Goal: Task Accomplishment & Management: Manage account settings

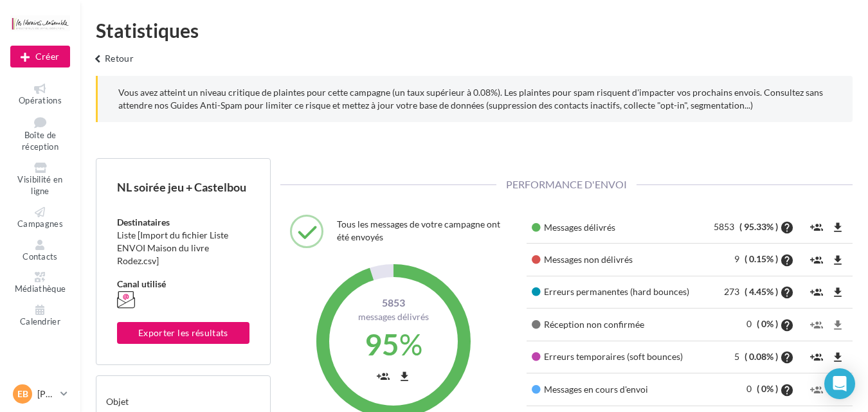
scroll to position [184, 296]
click at [33, 137] on span "Boîte de réception" at bounding box center [40, 141] width 37 height 23
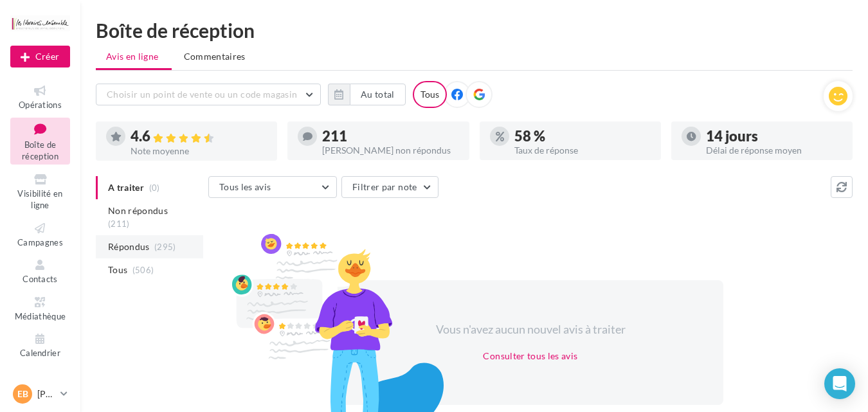
click at [129, 241] on span "Répondus" at bounding box center [129, 247] width 42 height 13
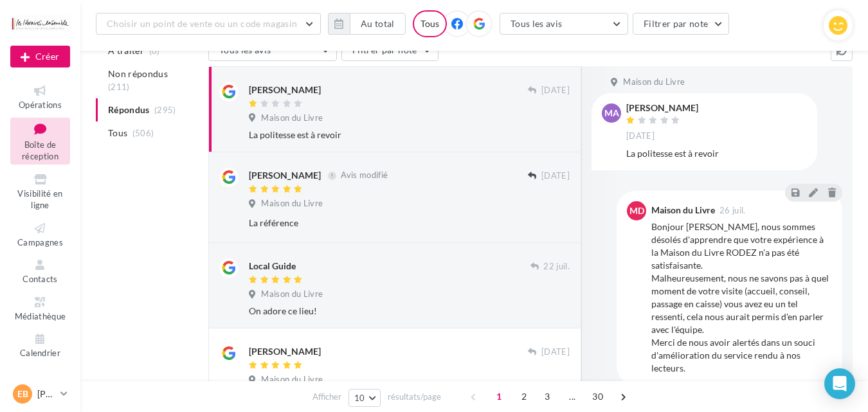
scroll to position [79, 0]
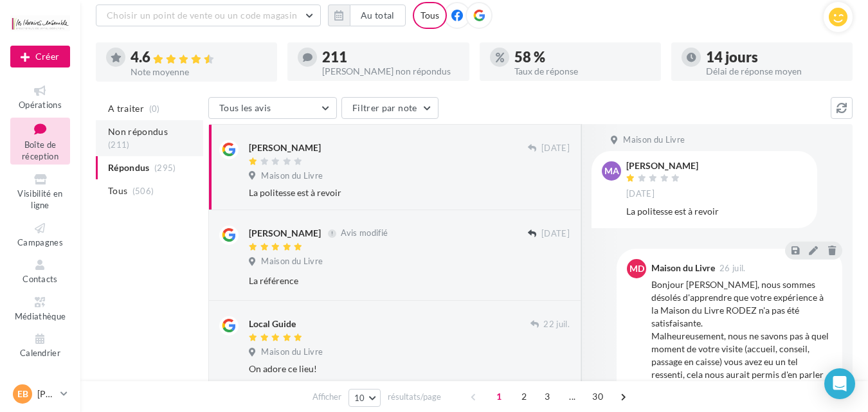
click at [150, 129] on span "Non répondus" at bounding box center [138, 131] width 60 height 13
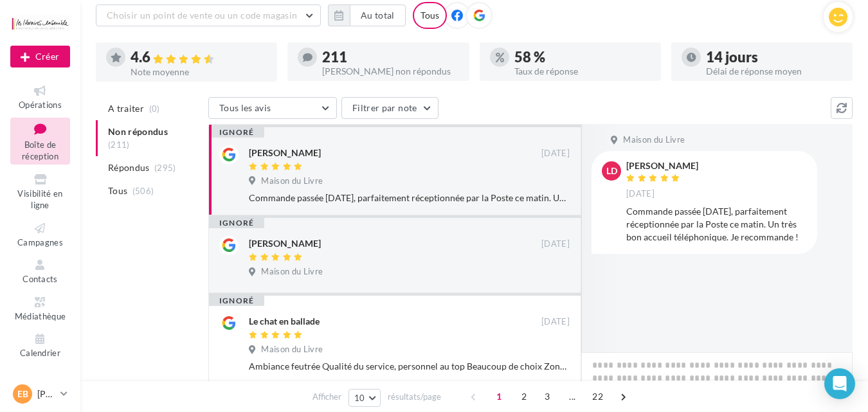
click at [423, 181] on div "Maison du Livre" at bounding box center [409, 183] width 321 height 14
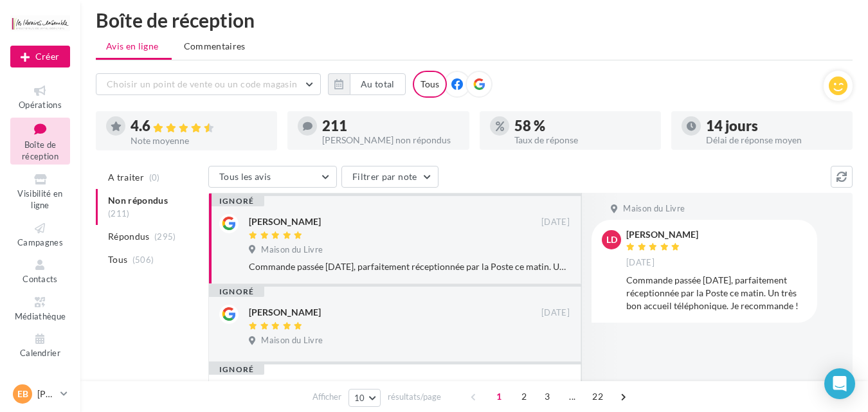
scroll to position [0, 0]
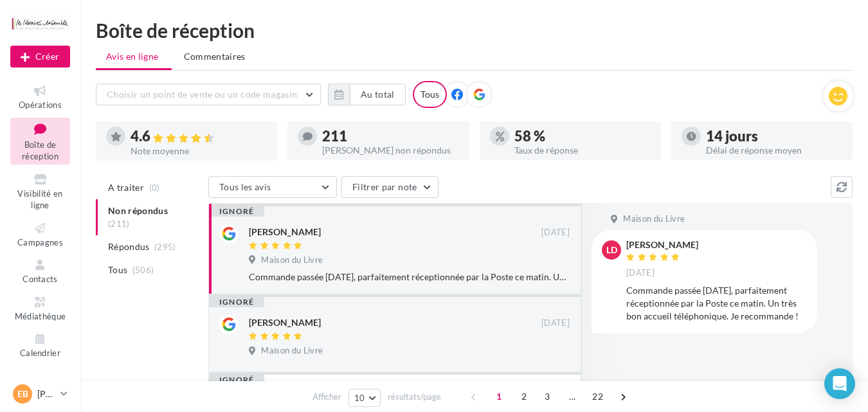
click at [354, 271] on div "Commande passée mardi, parfaitement réceptionnée par la Poste ce matin. Un très…" at bounding box center [409, 277] width 321 height 13
click at [131, 259] on li "Tous (506)" at bounding box center [149, 270] width 107 height 23
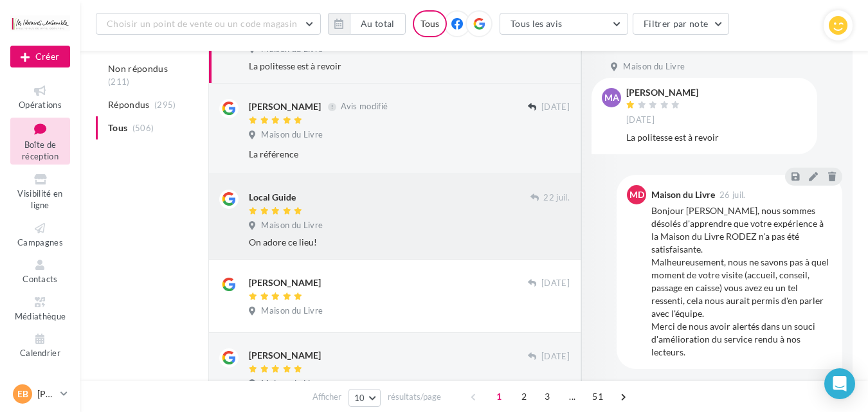
scroll to position [285, 0]
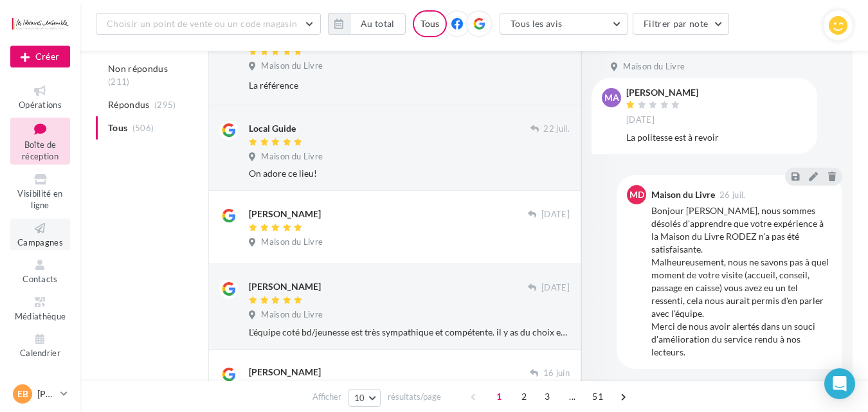
click at [53, 239] on span "Campagnes" at bounding box center [40, 242] width 46 height 10
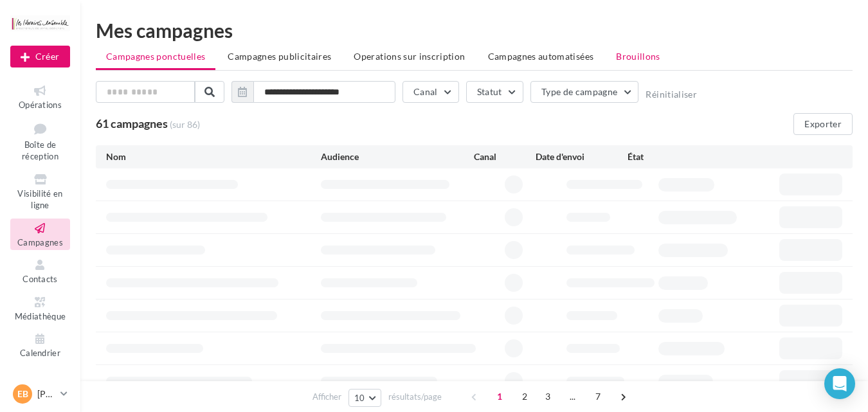
click at [623, 53] on span "Brouillons" at bounding box center [638, 56] width 44 height 11
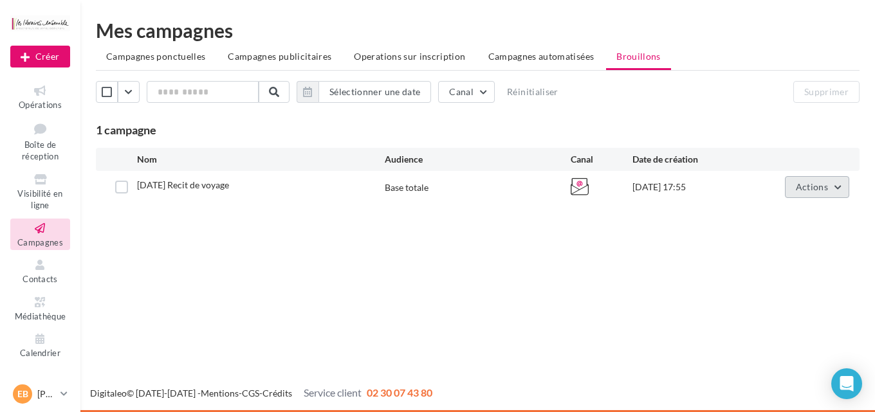
click at [800, 191] on span "Actions" at bounding box center [812, 186] width 32 height 11
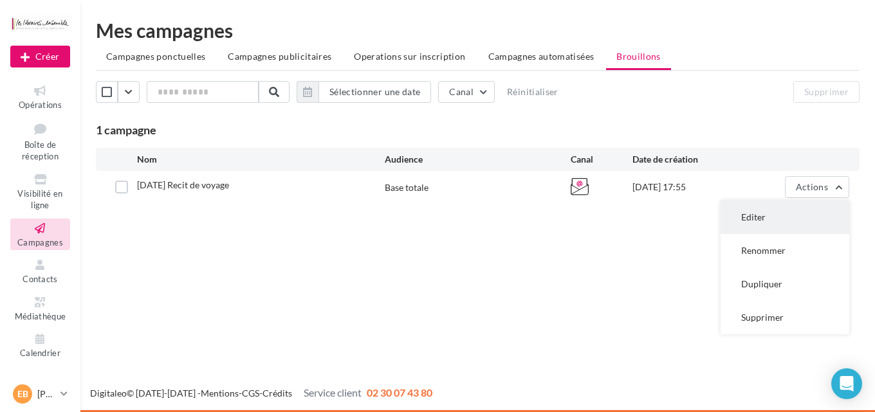
click at [754, 215] on button "Editer" at bounding box center [784, 217] width 129 height 33
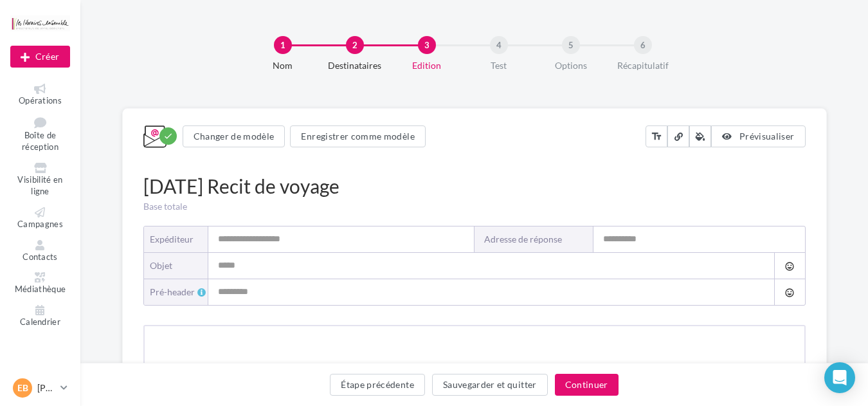
type input "**********"
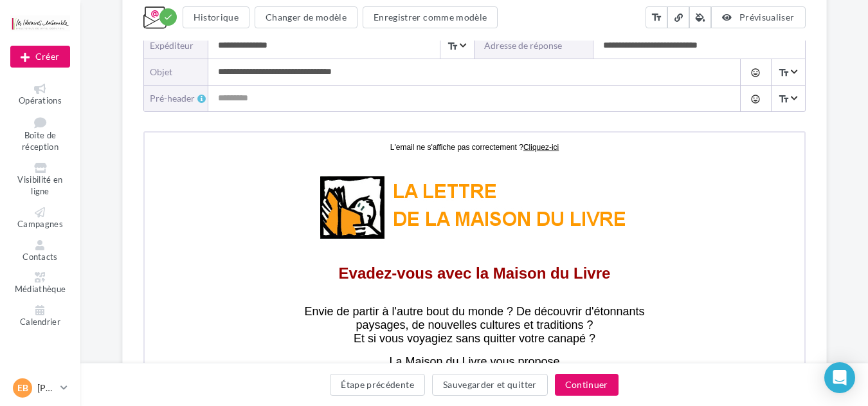
scroll to position [331, 0]
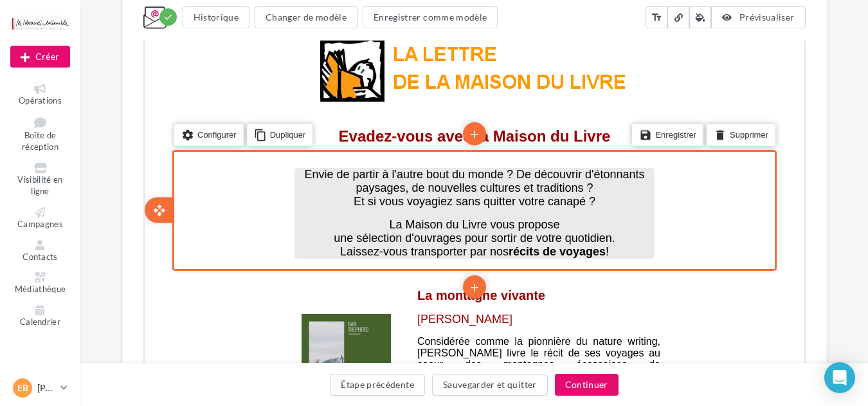
click at [545, 214] on p at bounding box center [473, 212] width 360 height 10
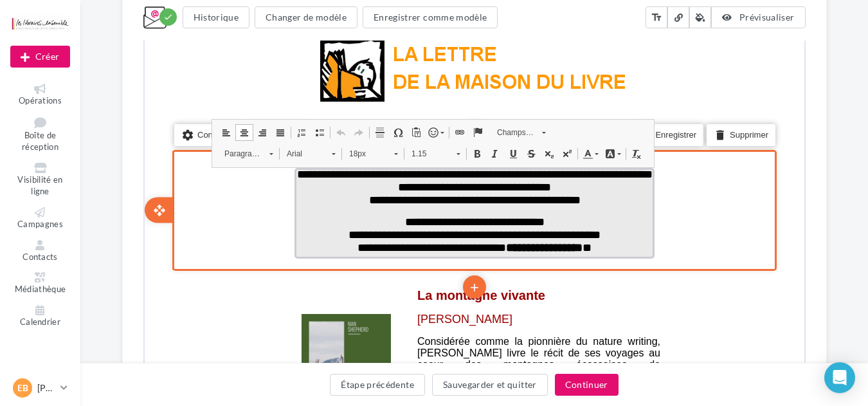
click at [578, 196] on span "**********" at bounding box center [473, 199] width 212 height 12
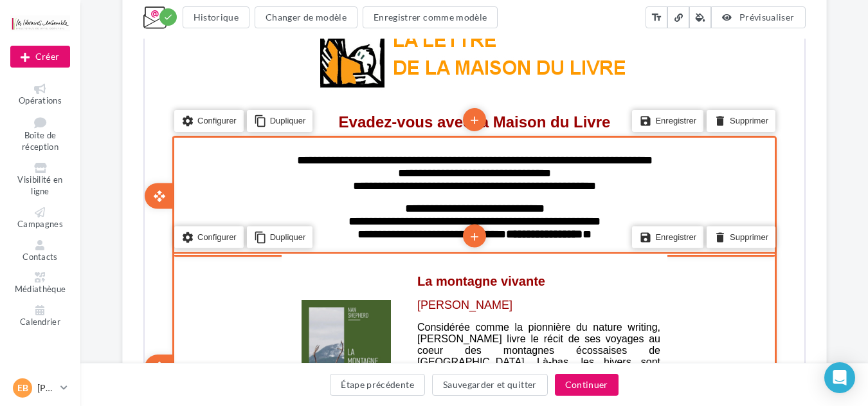
scroll to position [412, 0]
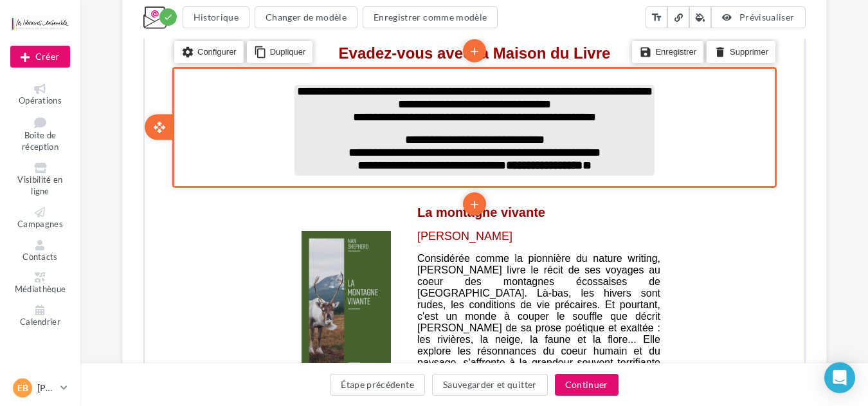
click at [576, 118] on span "**********" at bounding box center [472, 116] width 243 height 12
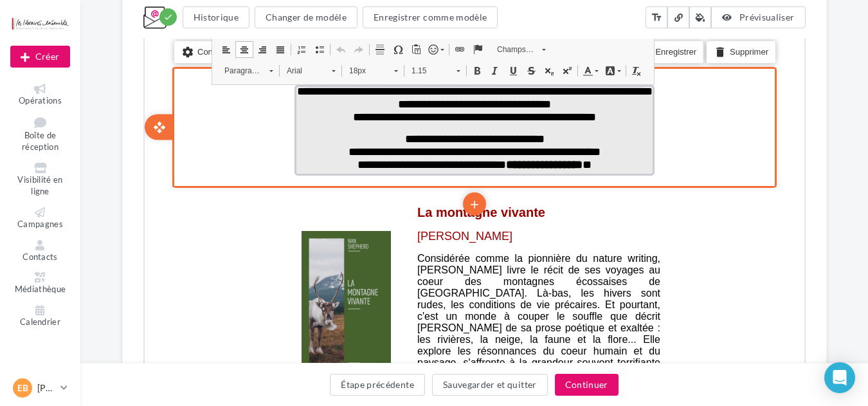
click at [567, 116] on span "**********" at bounding box center [472, 116] width 243 height 12
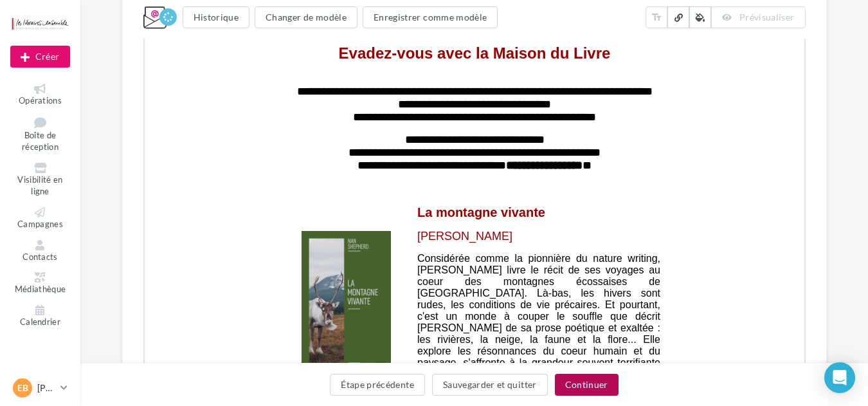
click at [569, 383] on button "Continuer" at bounding box center [587, 385] width 64 height 22
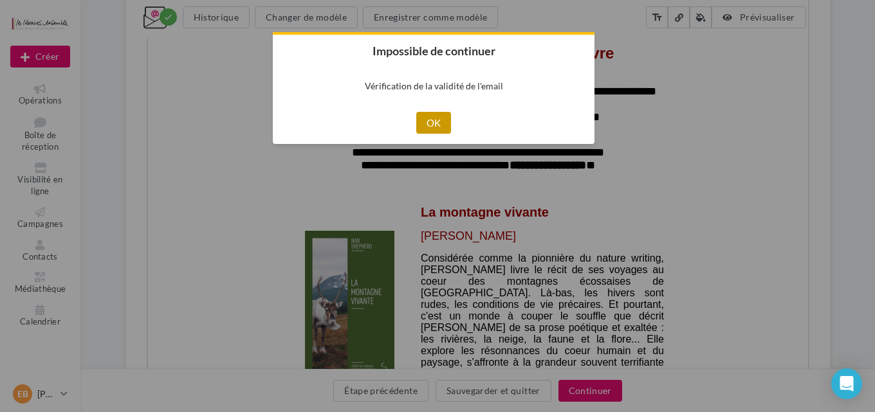
click at [434, 126] on button "OK" at bounding box center [433, 123] width 35 height 22
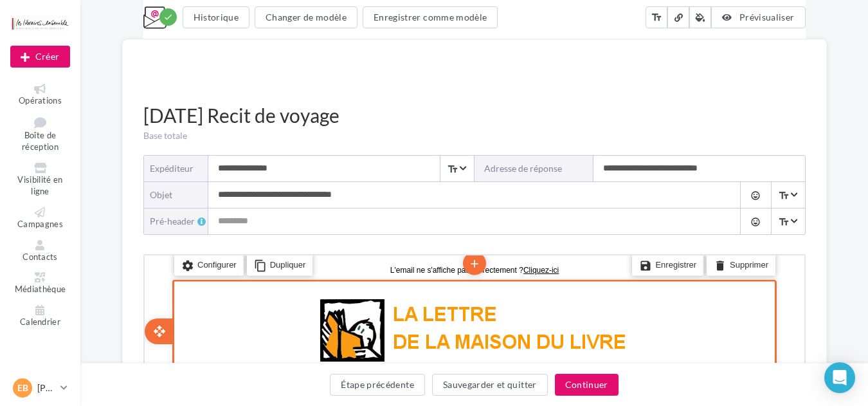
scroll to position [137, 0]
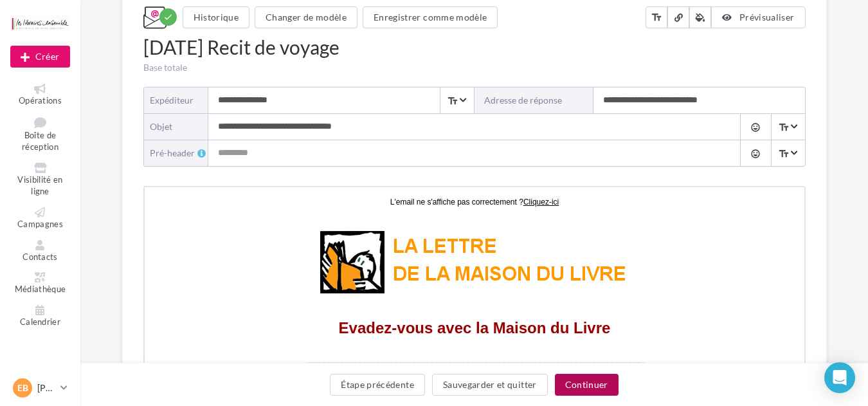
click at [592, 389] on button "Continuer" at bounding box center [587, 385] width 64 height 22
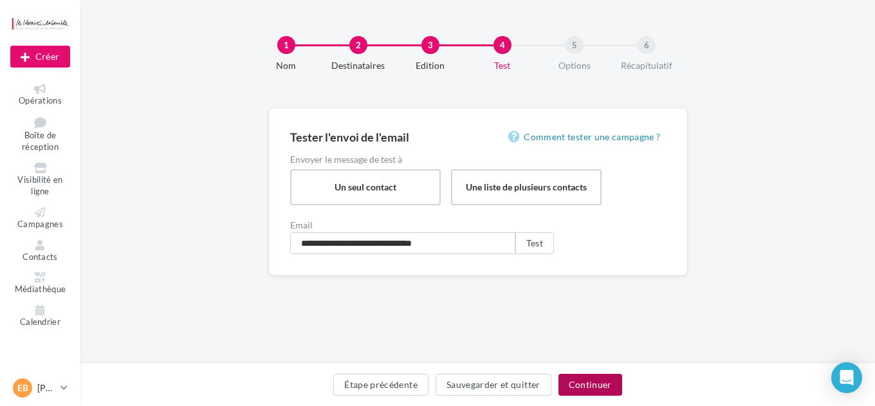
click at [587, 383] on button "Continuer" at bounding box center [590, 385] width 64 height 22
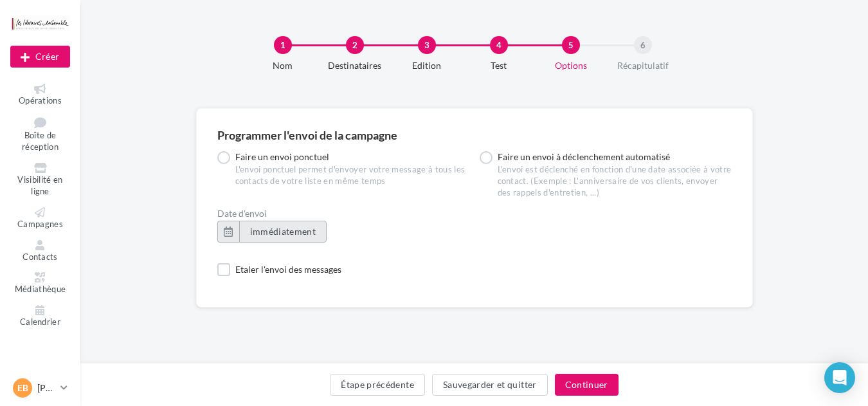
click at [289, 230] on span "immédiatement" at bounding box center [283, 231] width 66 height 11
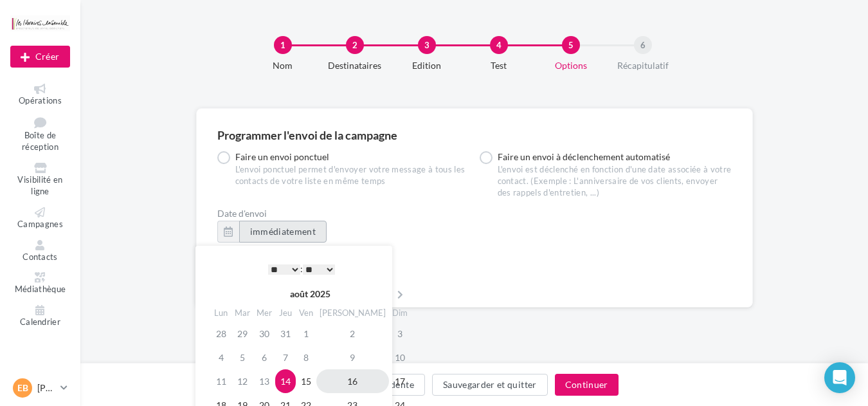
scroll to position [69, 0]
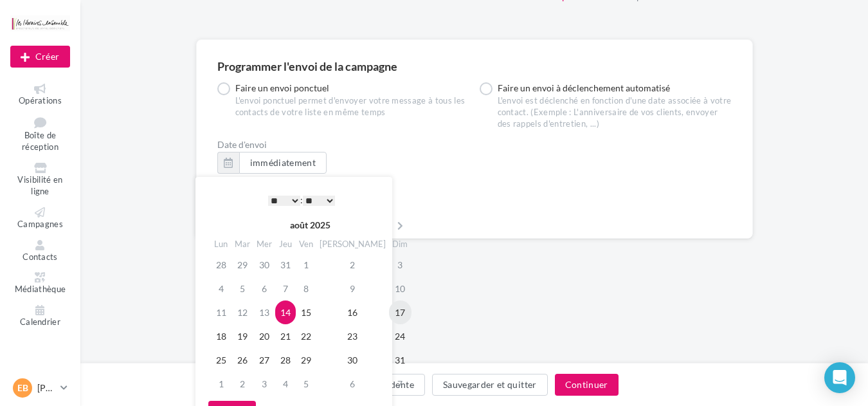
click at [389, 305] on td "17" at bounding box center [400, 312] width 23 height 24
click at [280, 200] on select "* * * * * * * * * * ** ** ** ** ** ** ** ** ** ** ** ** ** **" at bounding box center [284, 201] width 32 height 10
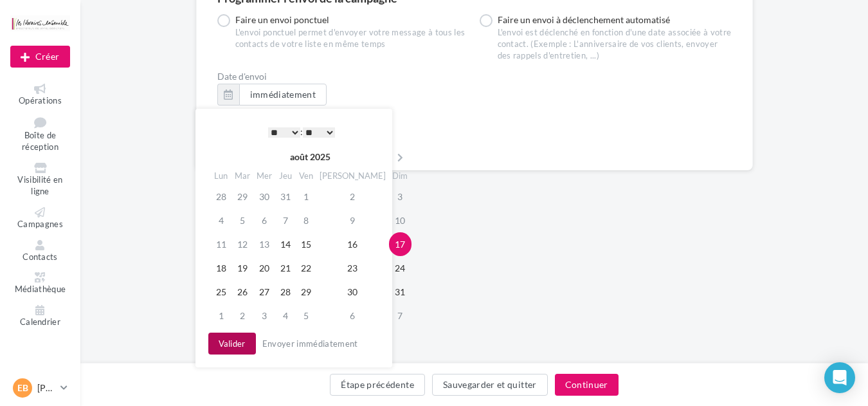
click at [235, 340] on button "Valider" at bounding box center [232, 344] width 48 height 22
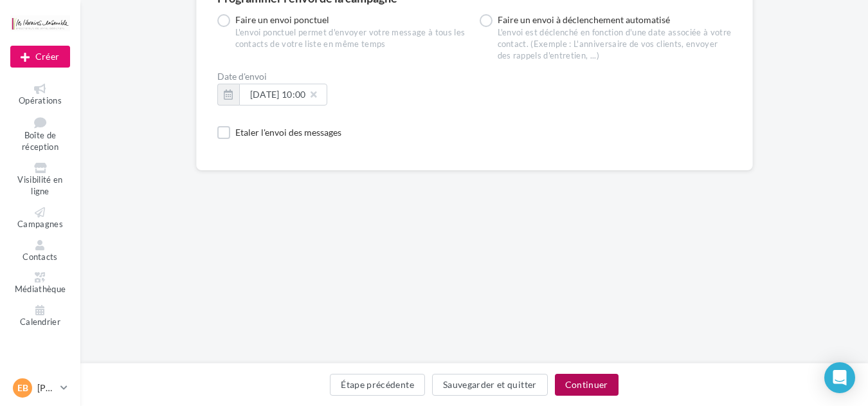
click at [581, 386] on button "Continuer" at bounding box center [587, 385] width 64 height 22
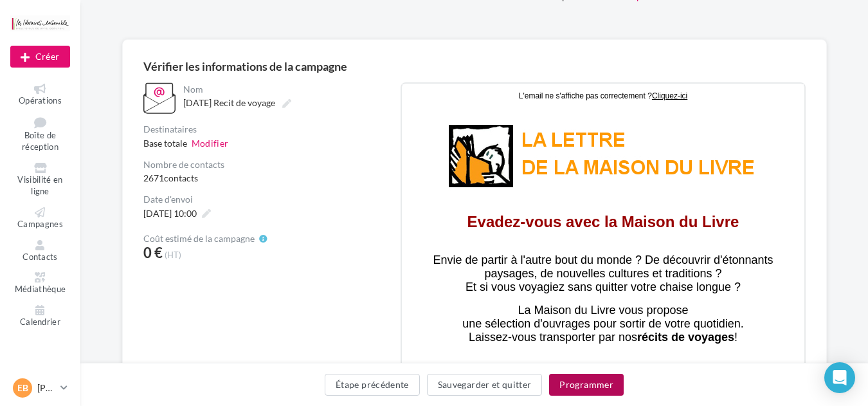
click at [574, 385] on button "Programmer" at bounding box center [586, 385] width 75 height 22
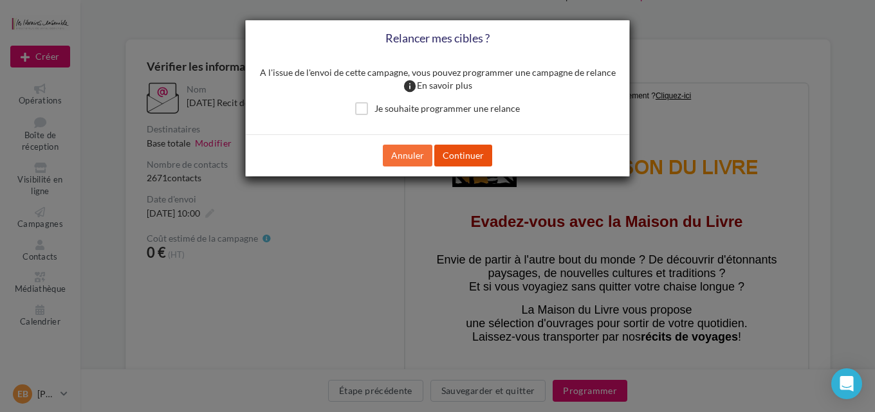
click at [457, 157] on button "Continuer" at bounding box center [463, 156] width 58 height 22
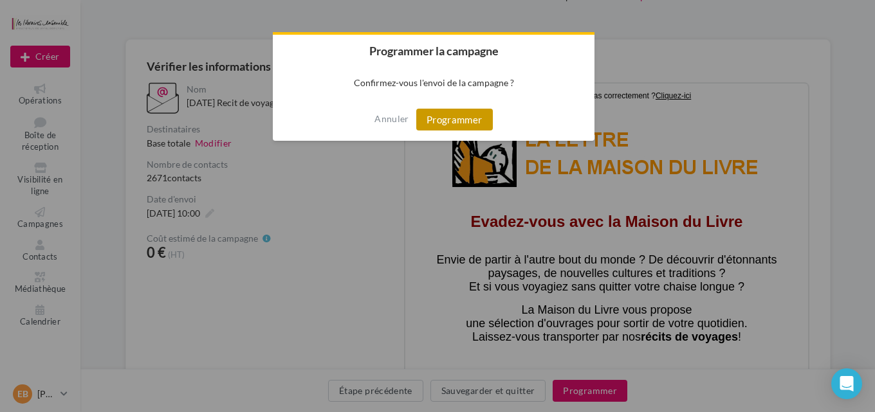
click at [443, 115] on button "Programmer" at bounding box center [454, 120] width 77 height 22
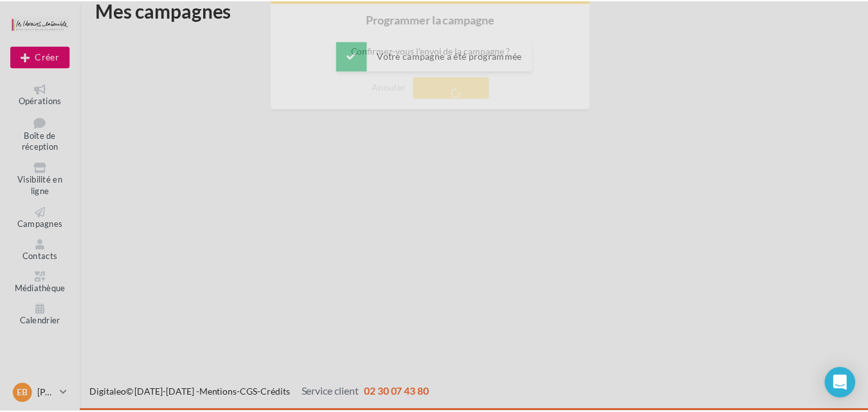
scroll to position [21, 0]
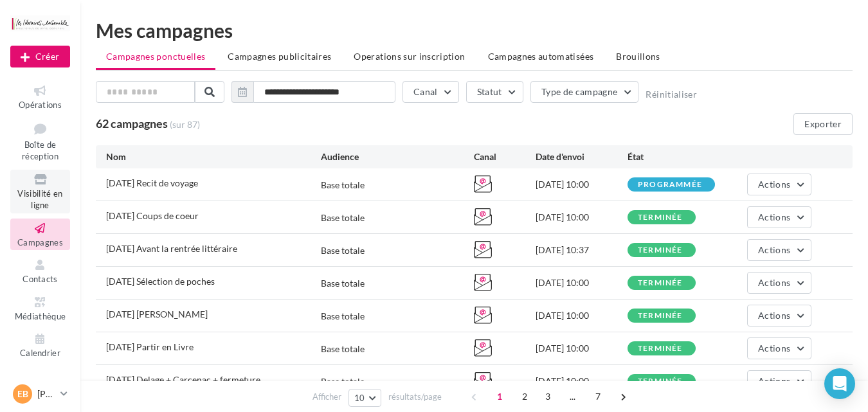
click at [46, 205] on span "Visibilité en ligne" at bounding box center [39, 199] width 45 height 23
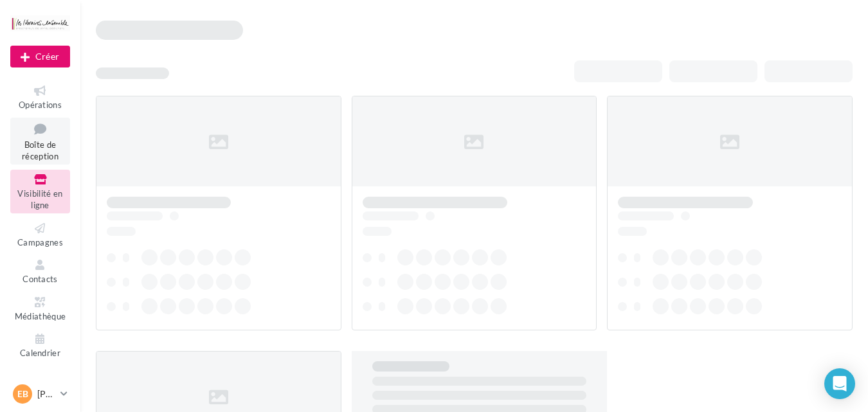
click at [37, 140] on span "Boîte de réception" at bounding box center [40, 151] width 37 height 23
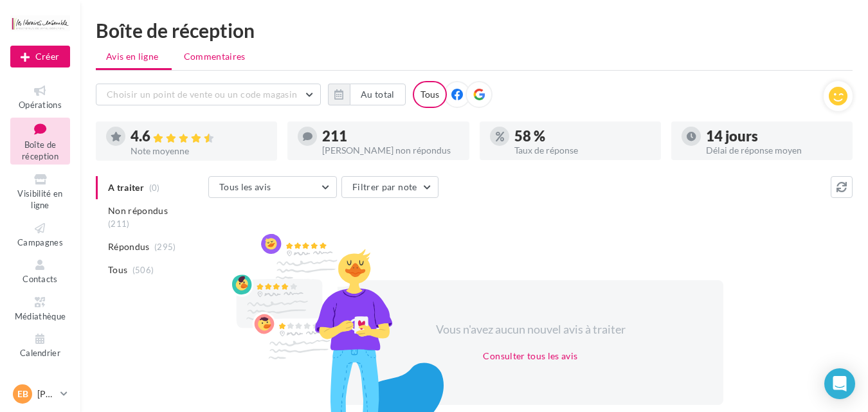
click at [196, 64] on li "Commentaires" at bounding box center [216, 56] width 85 height 23
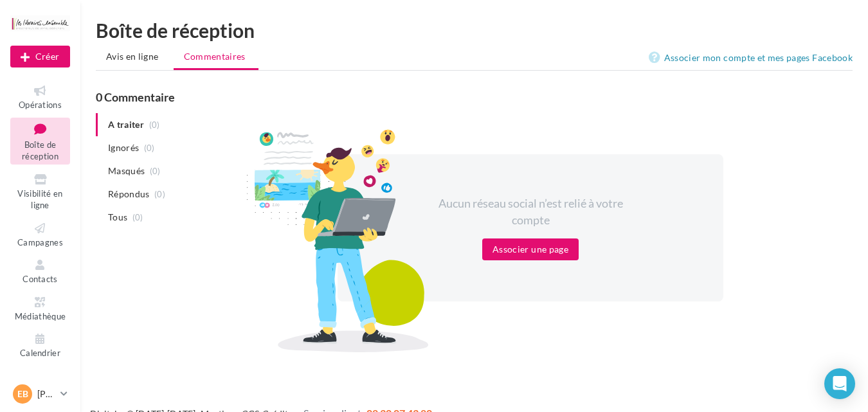
drag, startPoint x: 125, startPoint y: 58, endPoint x: 130, endPoint y: 53, distance: 6.8
click at [124, 57] on span "Avis en ligne" at bounding box center [132, 56] width 53 height 13
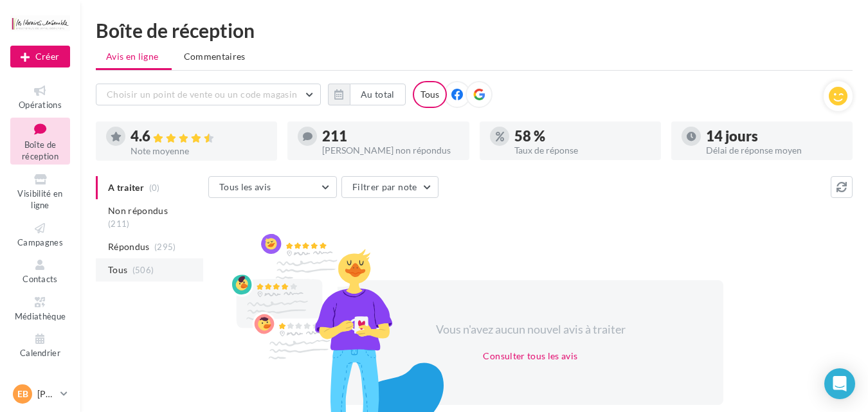
click at [136, 259] on li "Tous (506)" at bounding box center [149, 270] width 107 height 23
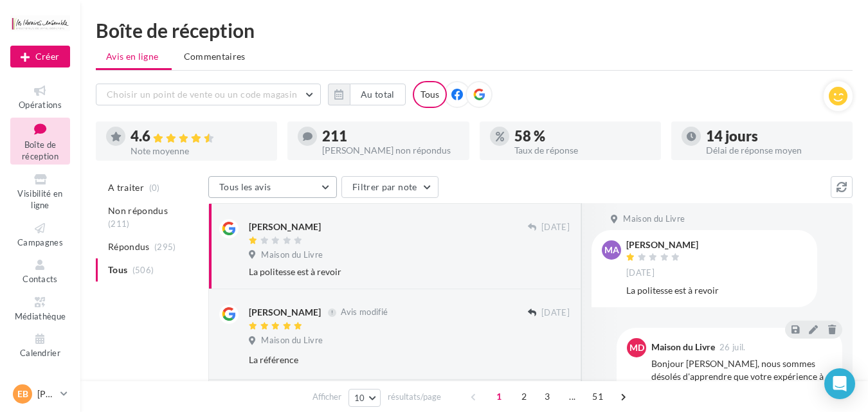
click at [316, 184] on button "Tous les avis" at bounding box center [272, 187] width 129 height 22
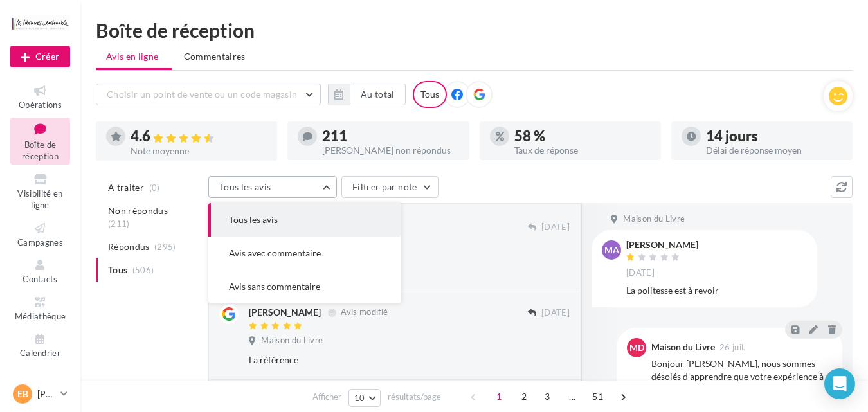
click at [316, 184] on button "Tous les avis" at bounding box center [272, 187] width 129 height 22
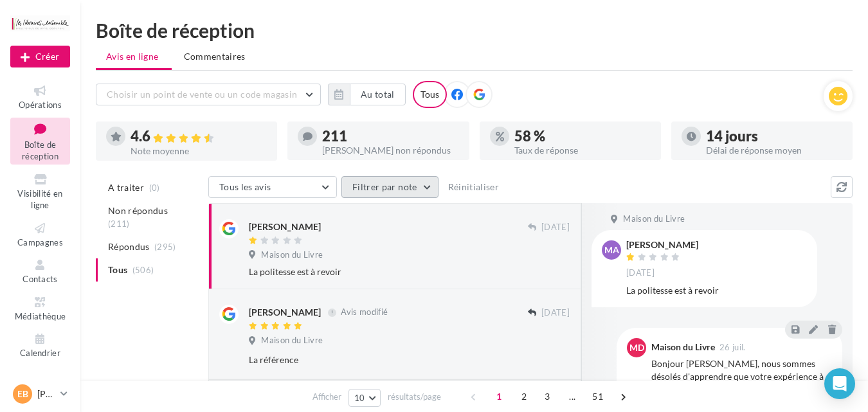
click at [405, 184] on button "Filtrer par note" at bounding box center [390, 187] width 97 height 22
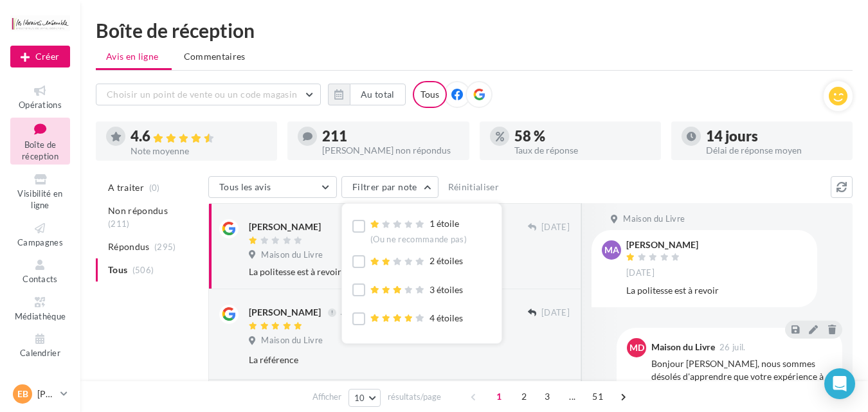
click at [583, 181] on div "Tous les avis Tous les avis Avis avec commentaire Avis sans commentaire Filtrer…" at bounding box center [519, 188] width 623 height 24
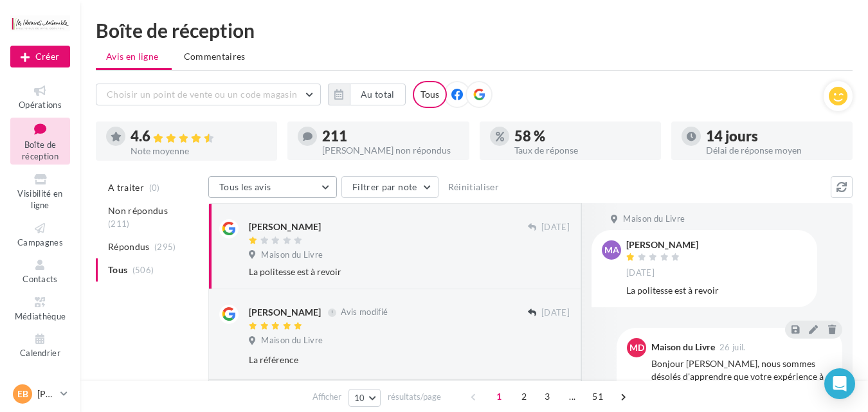
click at [288, 198] on button "Tous les avis" at bounding box center [272, 187] width 129 height 22
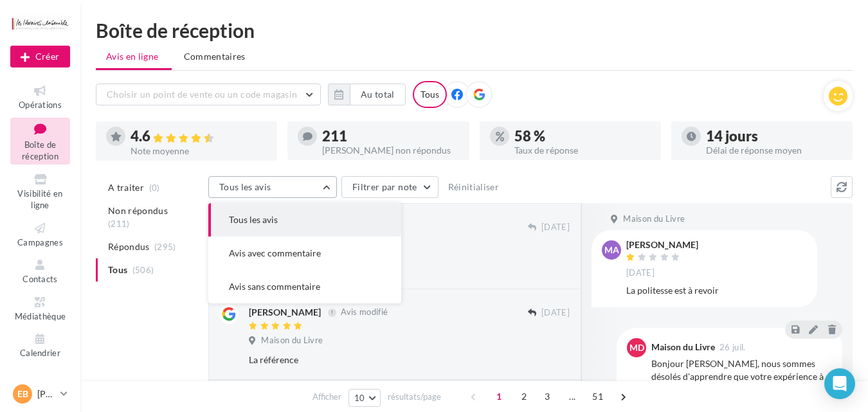
click at [286, 190] on button "Tous les avis" at bounding box center [272, 187] width 129 height 22
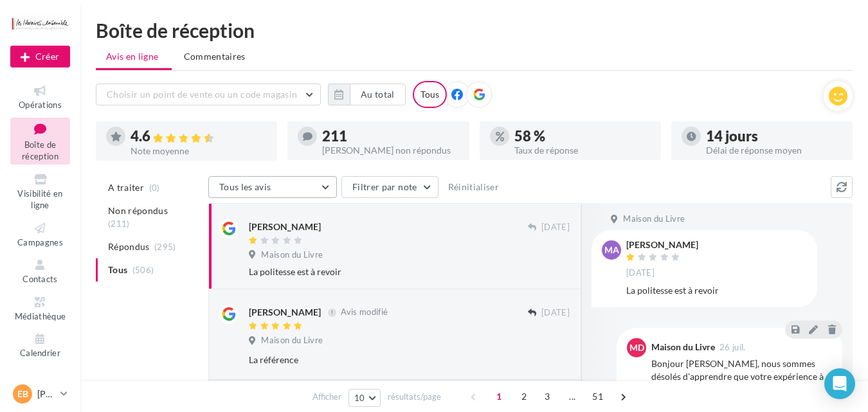
scroll to position [69, 0]
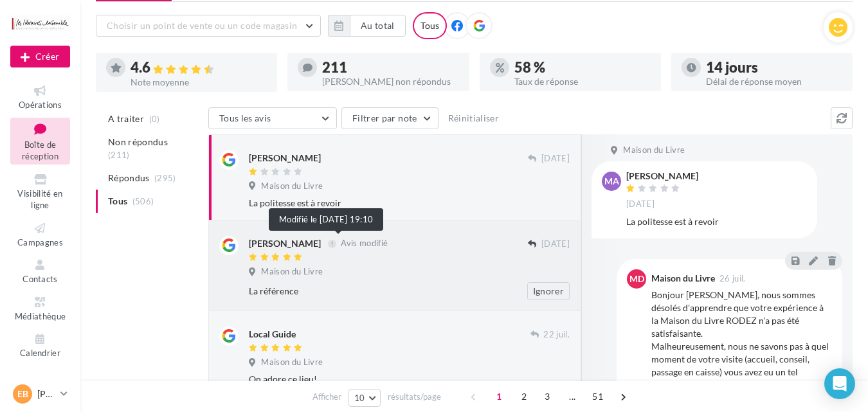
click at [343, 243] on span "Avis modifié" at bounding box center [364, 244] width 47 height 10
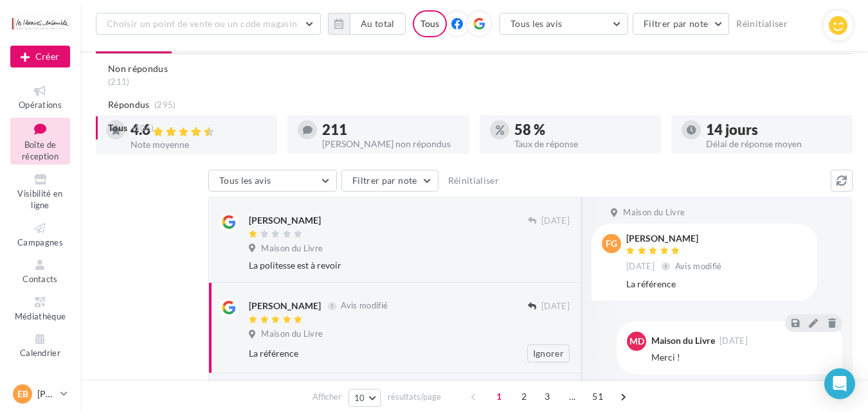
scroll to position [0, 0]
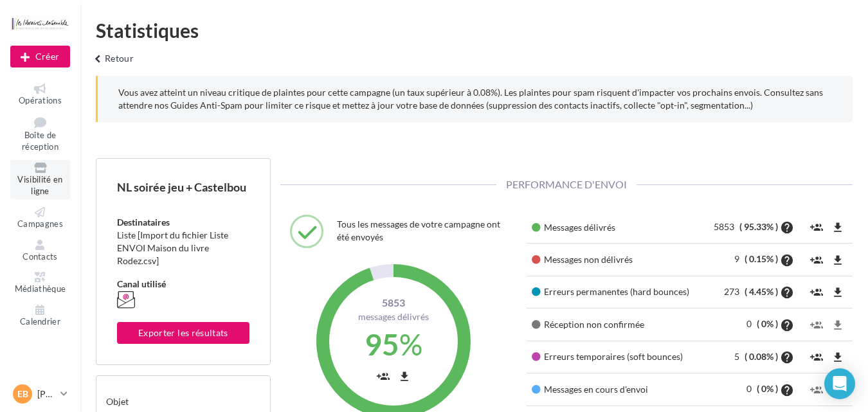
scroll to position [184, 296]
click at [39, 197] on link "Visibilité en ligne" at bounding box center [40, 179] width 60 height 39
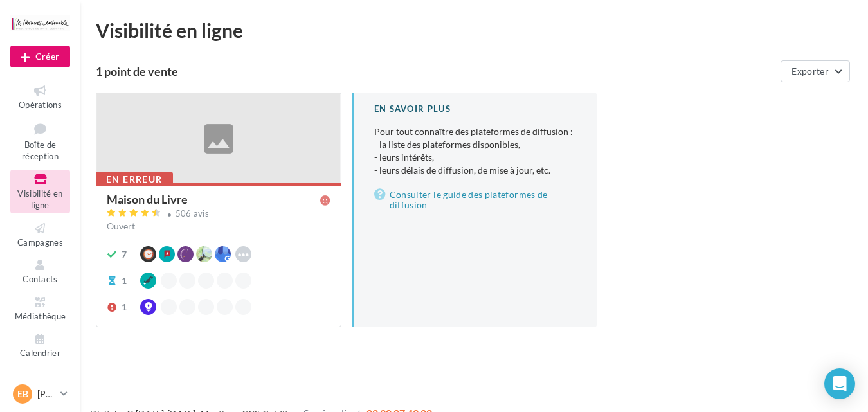
click at [244, 154] on div at bounding box center [218, 138] width 244 height 91
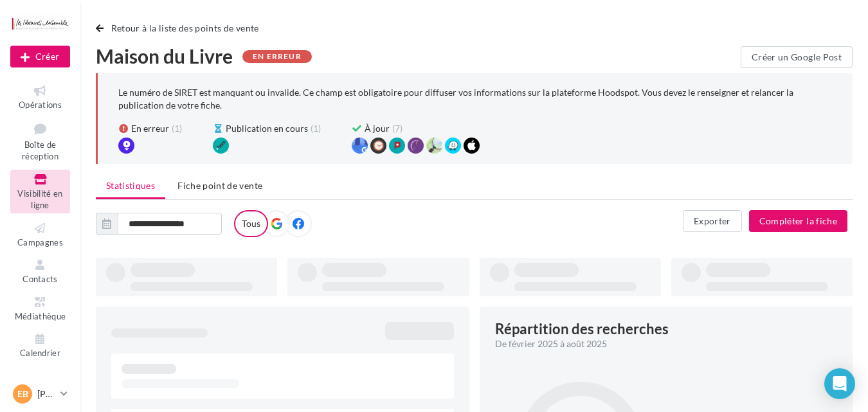
type input "**********"
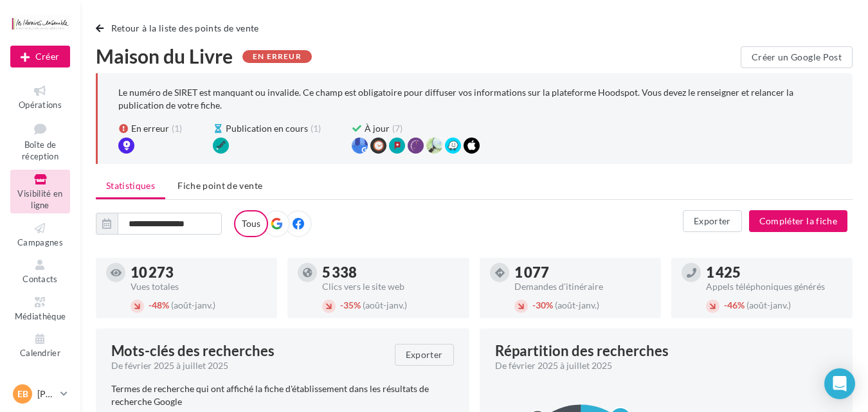
drag, startPoint x: 237, startPoint y: 188, endPoint x: 261, endPoint y: 172, distance: 28.4
click at [237, 188] on span "Fiche point de vente" at bounding box center [220, 185] width 85 height 11
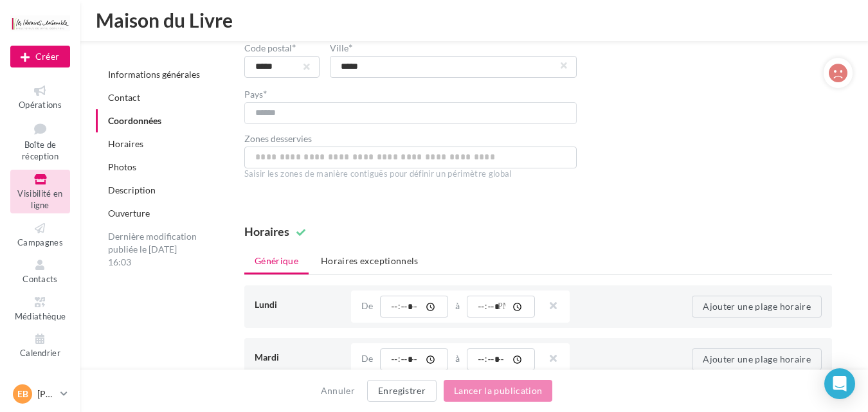
scroll to position [1266, 0]
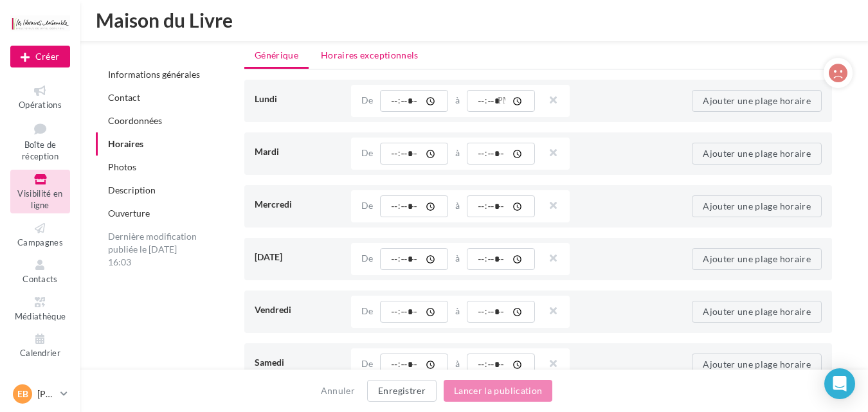
click at [354, 52] on li "Horaires exceptionnels" at bounding box center [370, 55] width 118 height 23
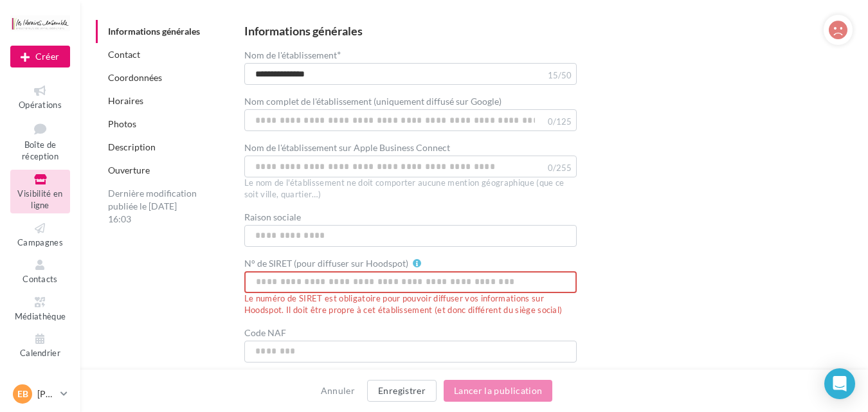
scroll to position [0, 0]
